Goal: Task Accomplishment & Management: Complete application form

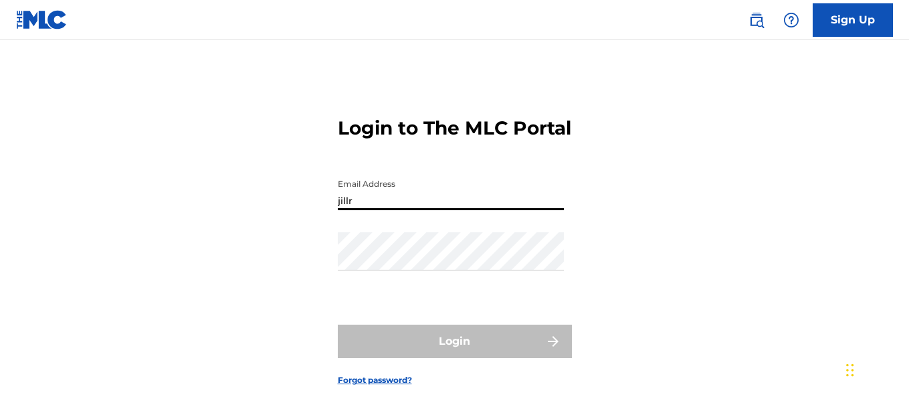
type input "[EMAIL_ADDRESS][DOMAIN_NAME]"
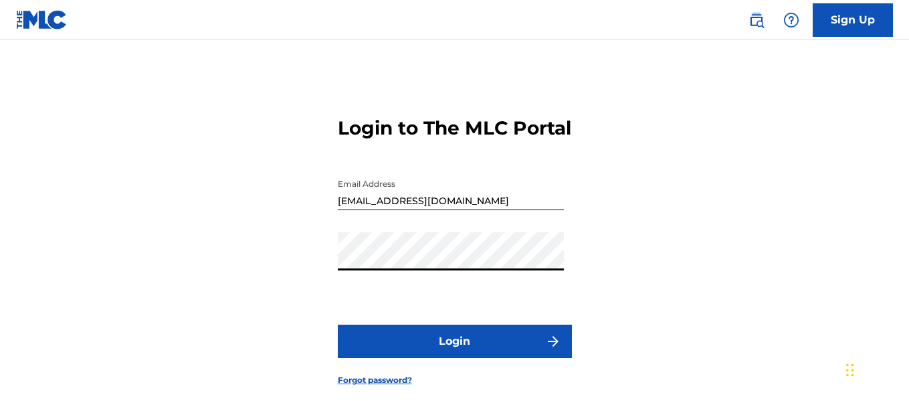
click at [338, 324] on button "Login" at bounding box center [455, 340] width 234 height 33
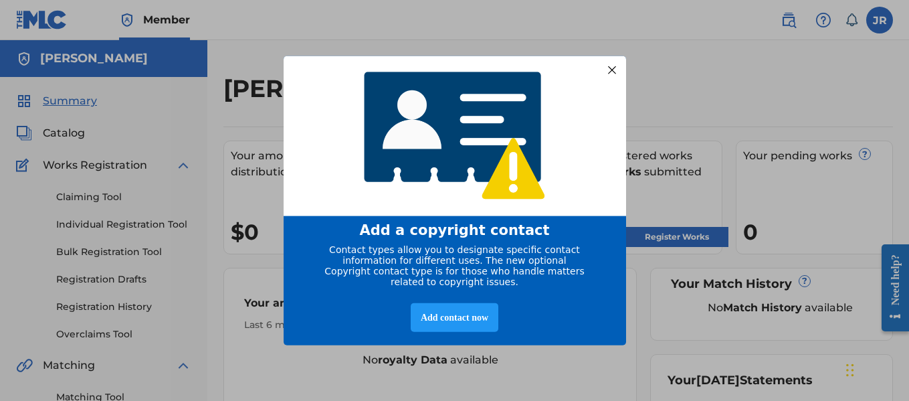
click at [613, 66] on div at bounding box center [611, 69] width 17 height 17
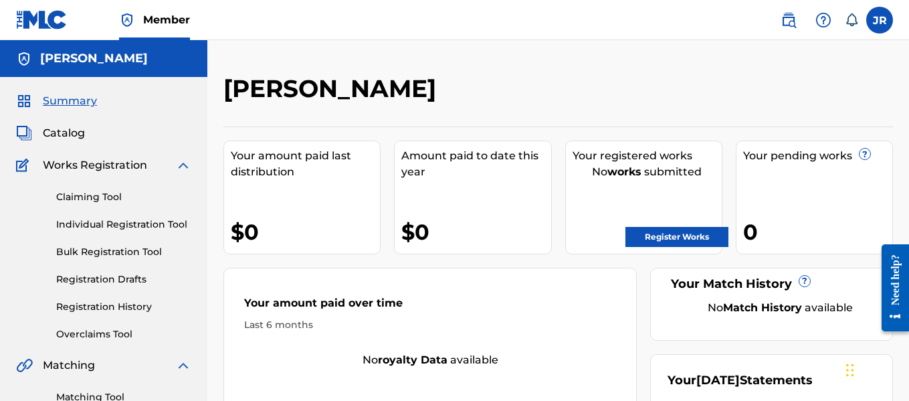
click at [669, 233] on link "Register Works" at bounding box center [676, 237] width 103 height 20
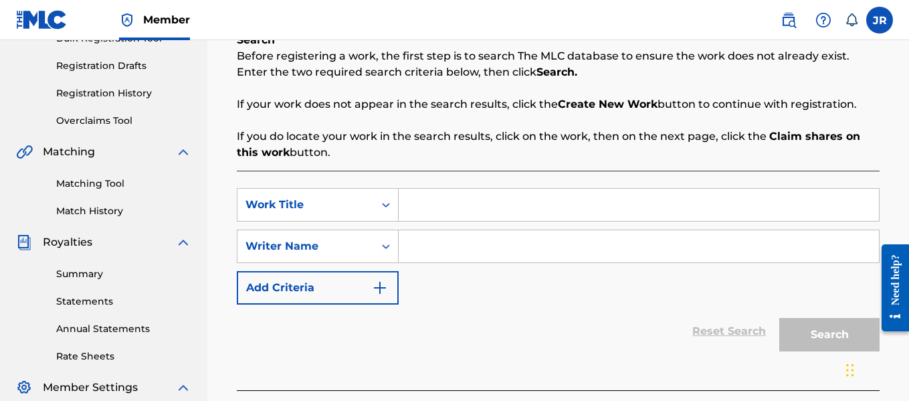
scroll to position [215, 0]
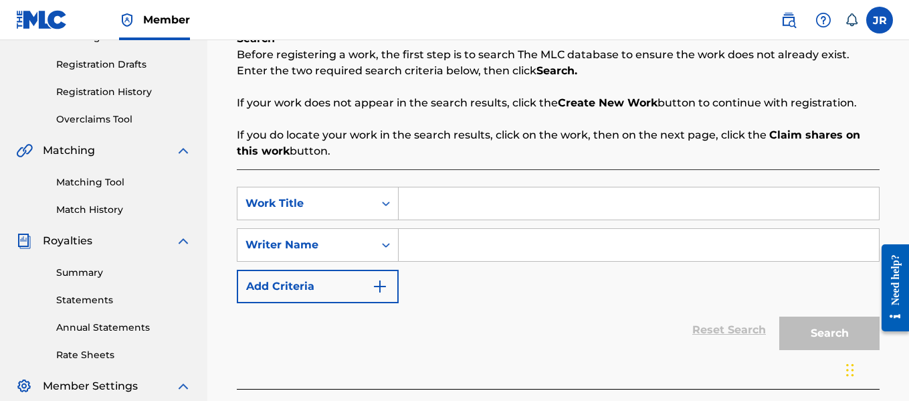
click at [534, 193] on input "Search Form" at bounding box center [639, 203] width 480 height 32
type input "The Other Side"
click at [488, 244] on input "Search Form" at bounding box center [639, 245] width 480 height 32
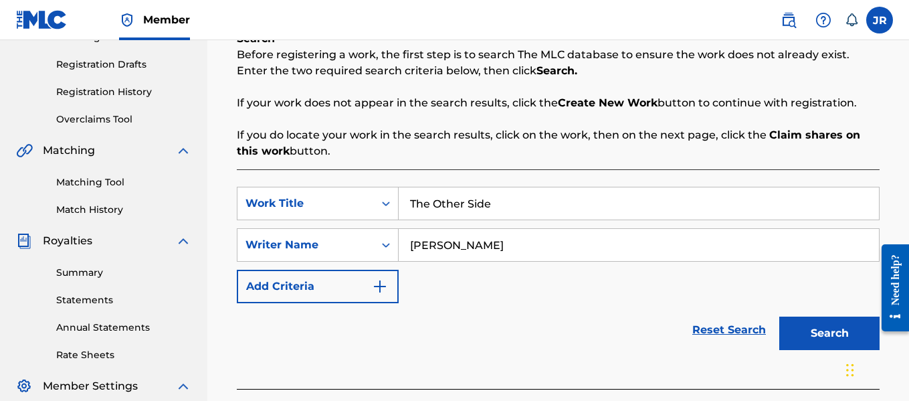
type input "[PERSON_NAME]"
click at [819, 342] on button "Search" at bounding box center [829, 332] width 100 height 33
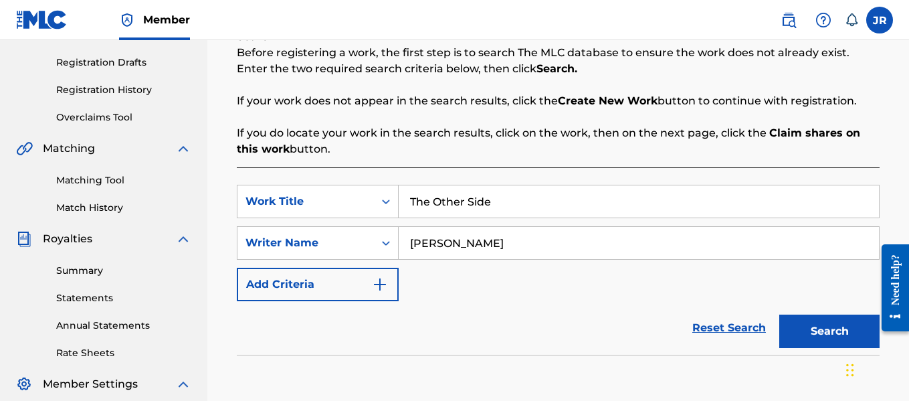
scroll to position [216, 0]
click at [555, 209] on input "The Other Side" at bounding box center [639, 202] width 480 height 32
type input "T"
type input "[PERSON_NAME]"
click at [794, 316] on button "Search" at bounding box center [829, 331] width 100 height 33
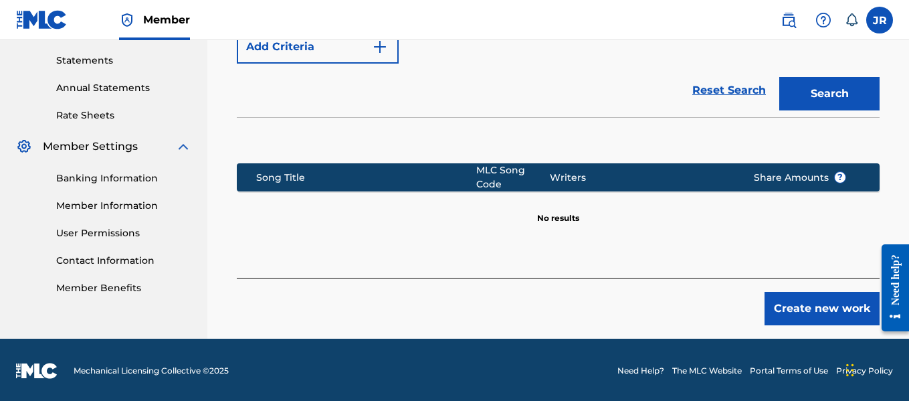
scroll to position [456, 0]
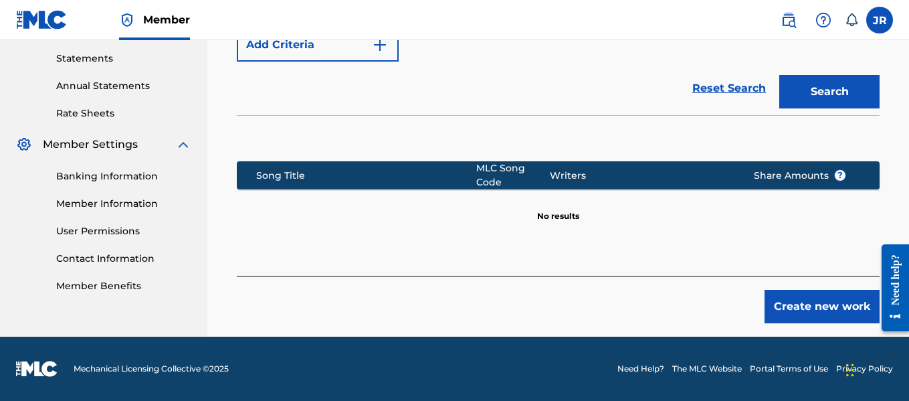
click at [814, 304] on button "Create new work" at bounding box center [821, 306] width 115 height 33
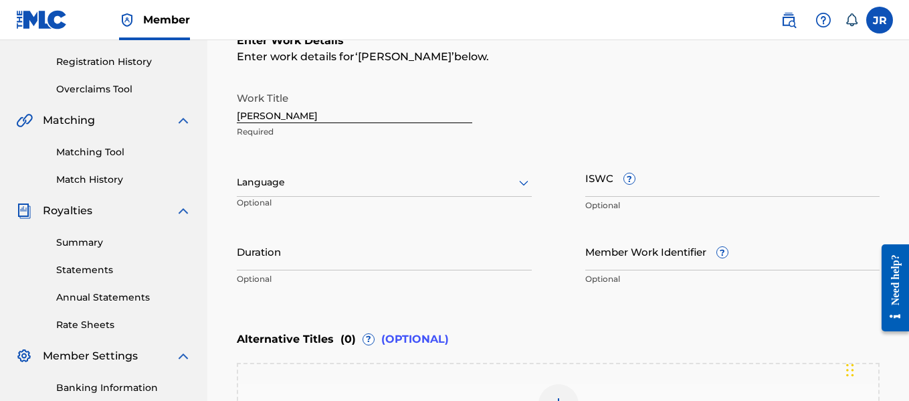
scroll to position [245, 0]
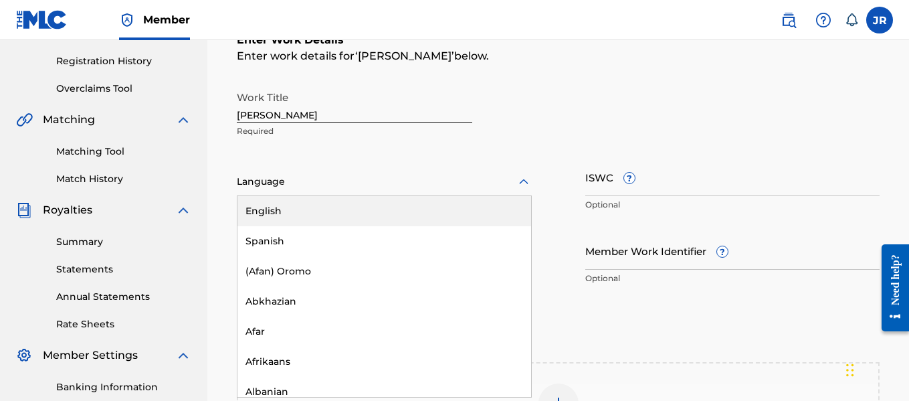
click at [521, 181] on icon at bounding box center [523, 181] width 9 height 5
click at [478, 209] on div "English" at bounding box center [384, 211] width 294 height 30
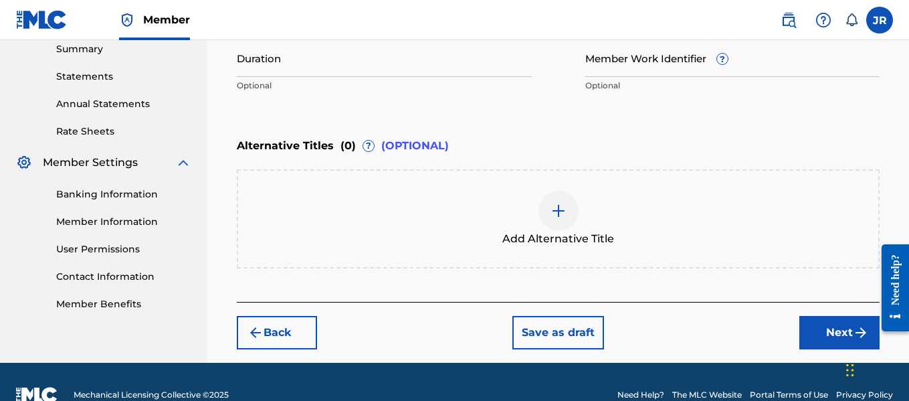
scroll to position [439, 0]
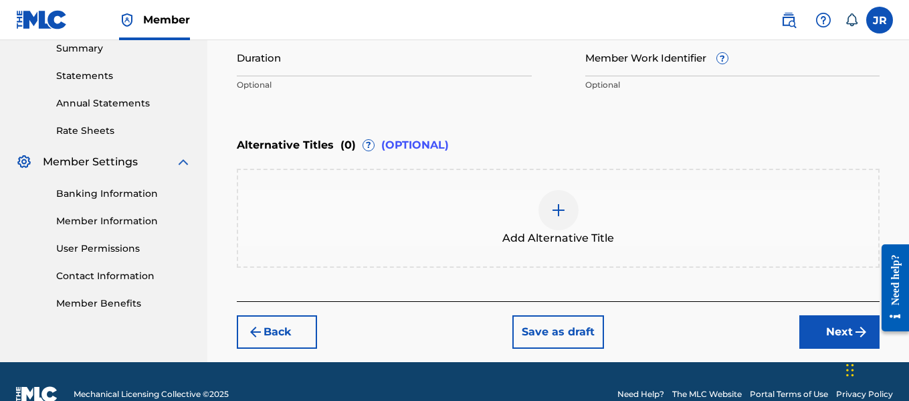
click at [841, 335] on button "Next" at bounding box center [839, 331] width 80 height 33
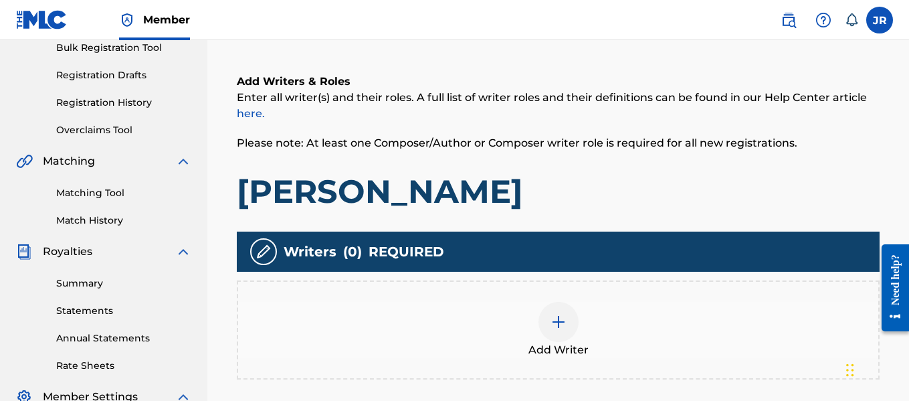
scroll to position [293, 0]
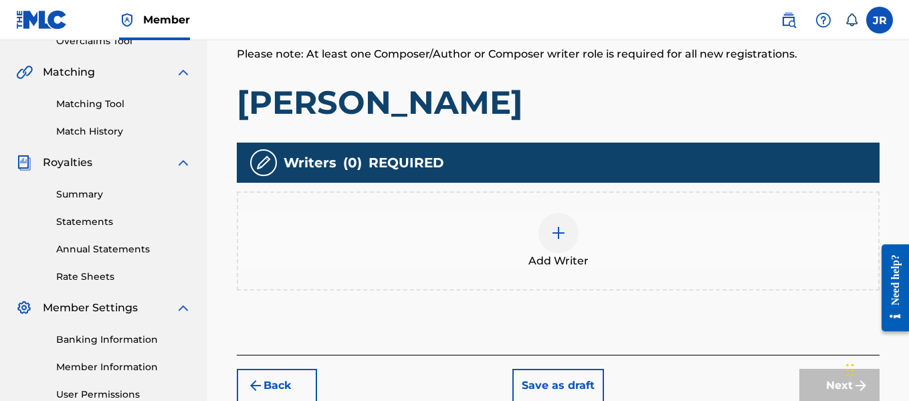
click at [549, 221] on div at bounding box center [558, 233] width 40 height 40
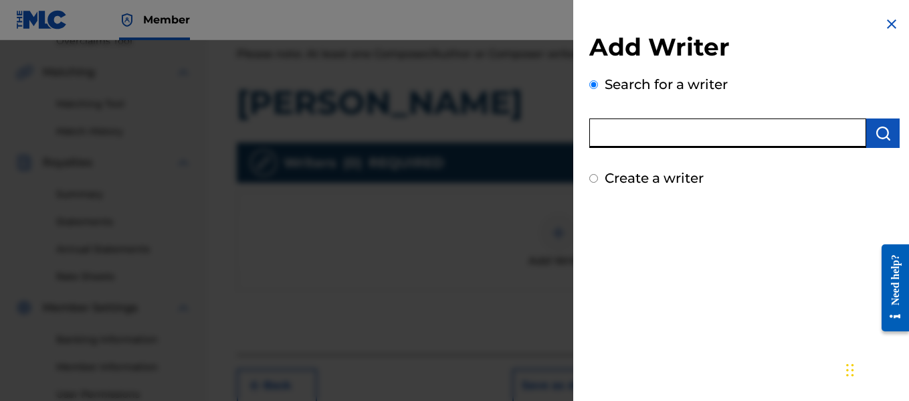
click at [639, 132] on input "text" at bounding box center [727, 132] width 277 height 29
type input "[PERSON_NAME]"
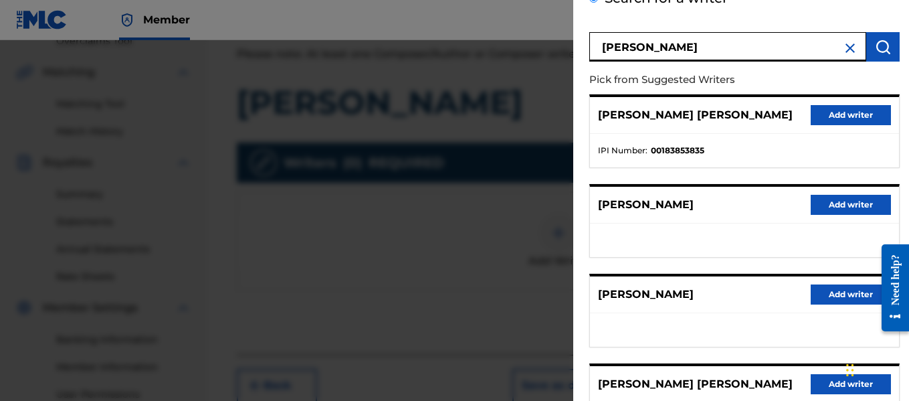
scroll to position [86, 0]
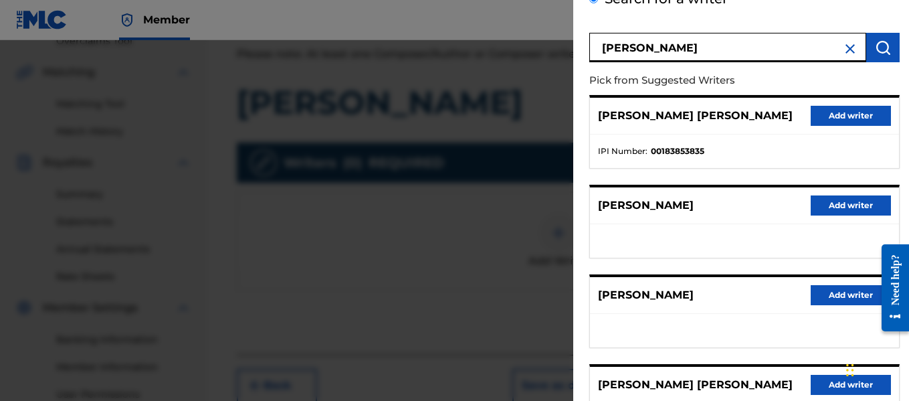
click at [410, 240] on div at bounding box center [454, 240] width 909 height 401
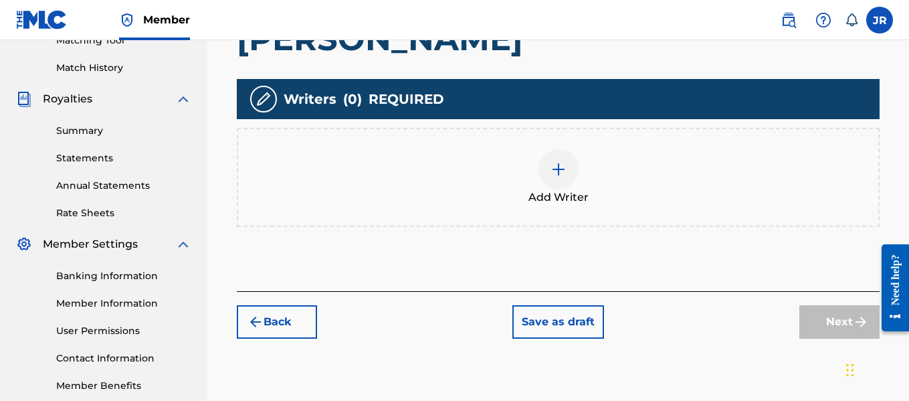
scroll to position [350, 0]
